Goal: Transaction & Acquisition: Purchase product/service

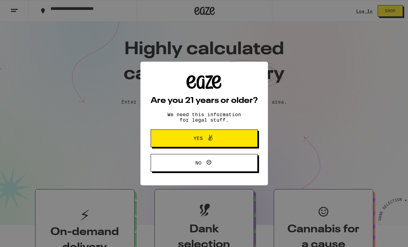
click at [218, 142] on span "Yes" at bounding box center [204, 138] width 52 height 9
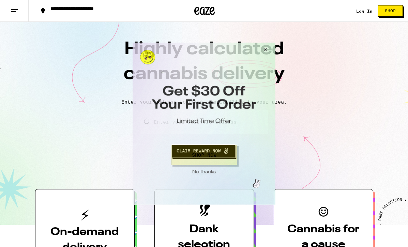
click at [265, 49] on button "Close Modal" at bounding box center [264, 50] width 18 height 16
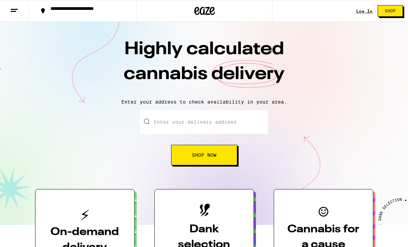
click at [359, 11] on link "Log In" at bounding box center [364, 11] width 16 height 4
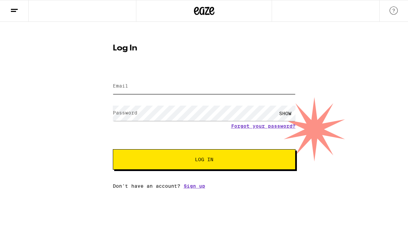
type input "debjenningspersonal@gmail.com"
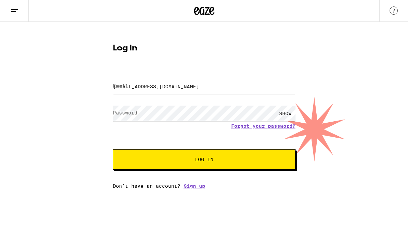
click at [204, 160] on button "Log In" at bounding box center [204, 159] width 183 height 20
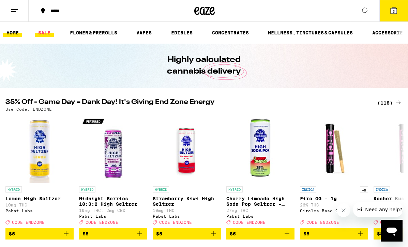
click at [45, 30] on link "SALE" at bounding box center [44, 33] width 19 height 8
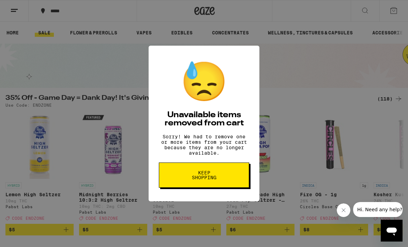
click at [190, 176] on span "Keep Shopping" at bounding box center [203, 175] width 35 height 10
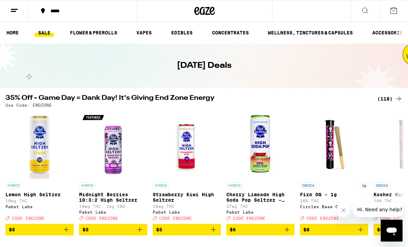
click at [44, 35] on link "SALE" at bounding box center [44, 33] width 19 height 8
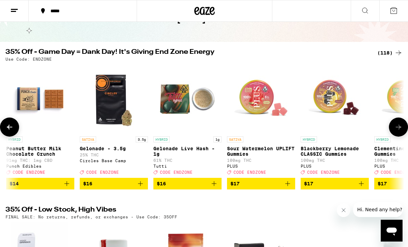
scroll to position [0, 1762]
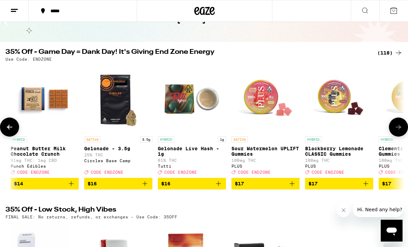
click at [121, 100] on img "Open page for Gelonade - 3.5g from Circles Base Camp" at bounding box center [118, 99] width 68 height 68
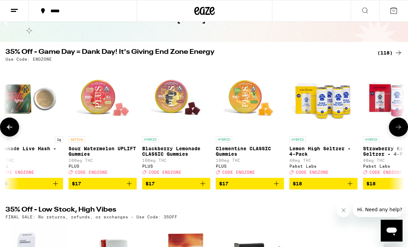
scroll to position [0, 1927]
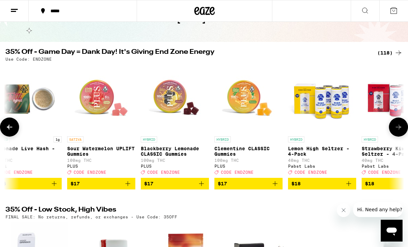
click at [164, 188] on span "$17" at bounding box center [174, 184] width 61 height 8
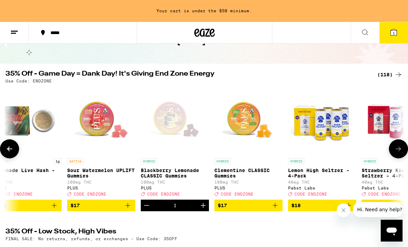
click at [97, 210] on span "$17" at bounding box center [101, 205] width 61 height 8
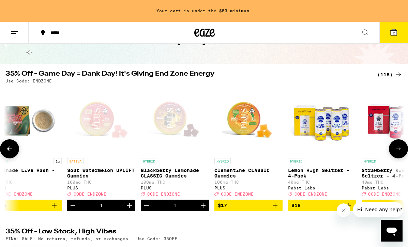
click at [254, 210] on span "$17" at bounding box center [248, 205] width 61 height 8
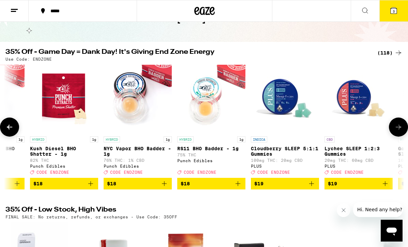
scroll to position [0, 2849]
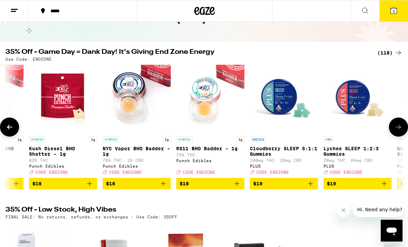
click at [312, 186] on icon "Add to bag" at bounding box center [310, 183] width 5 height 5
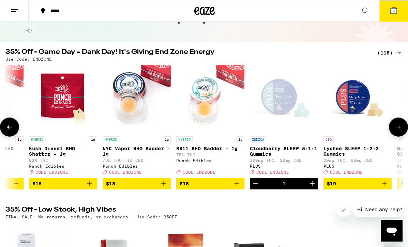
click at [384, 186] on icon "Add to bag" at bounding box center [384, 183] width 5 height 5
